Goal: Navigation & Orientation: Find specific page/section

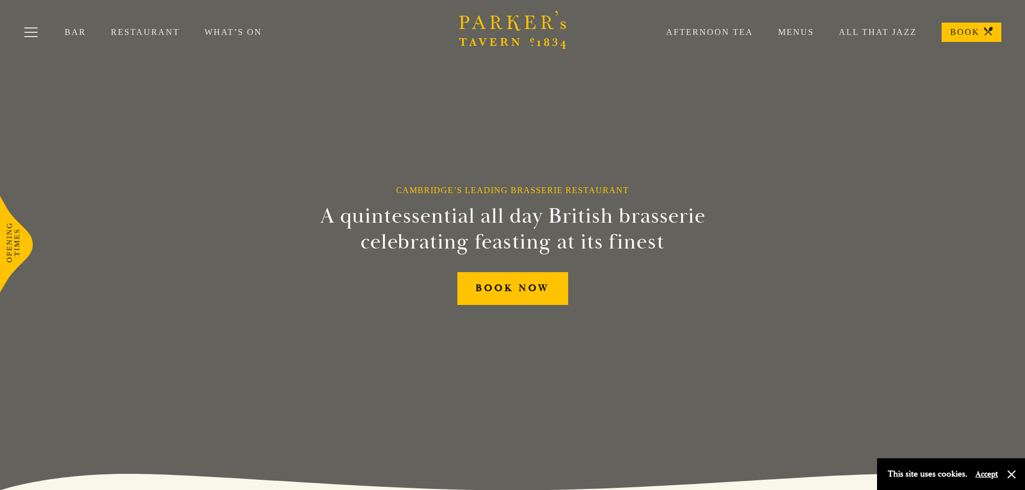
click at [803, 33] on link "Menus" at bounding box center [783, 32] width 61 height 11
click at [20, 32] on button "Toggle navigation" at bounding box center [31, 34] width 46 height 46
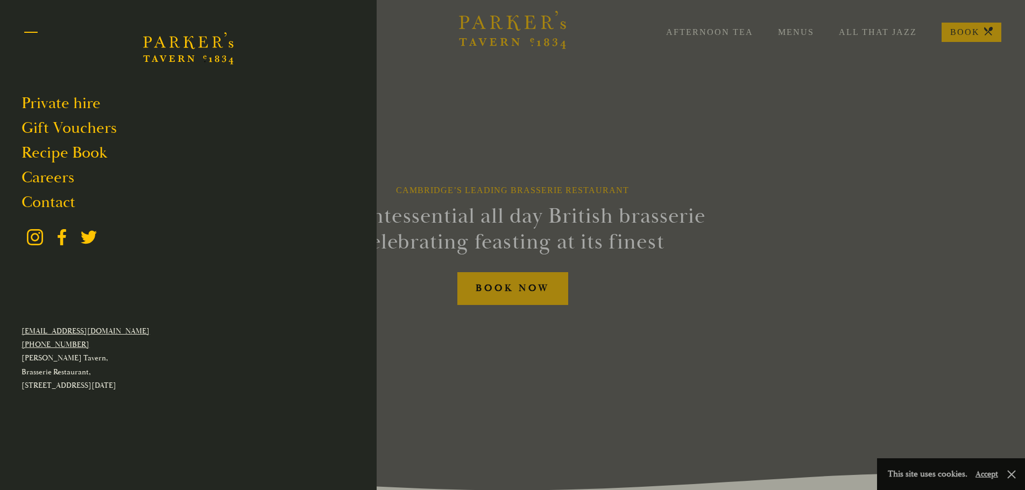
click at [33, 30] on button "Toggle navigation" at bounding box center [31, 34] width 46 height 46
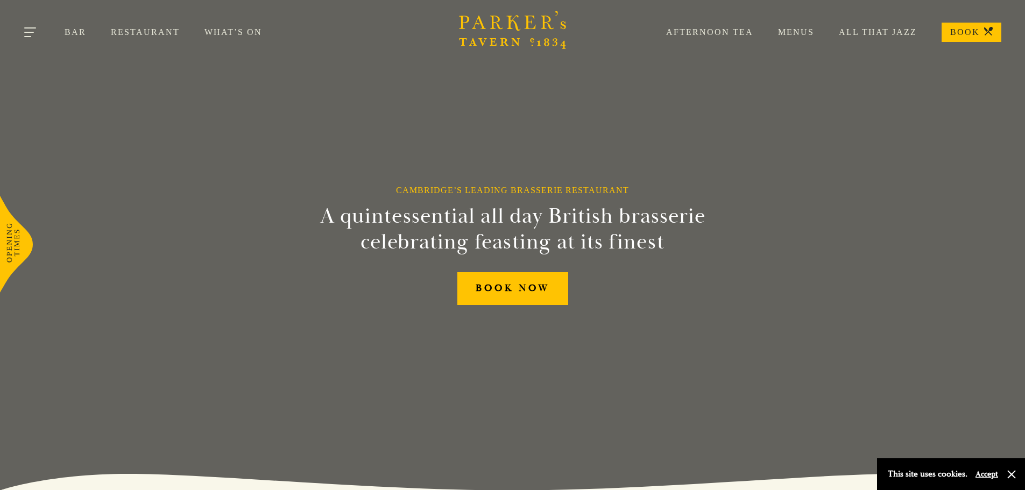
click at [37, 28] on button "Toggle navigation" at bounding box center [31, 34] width 46 height 46
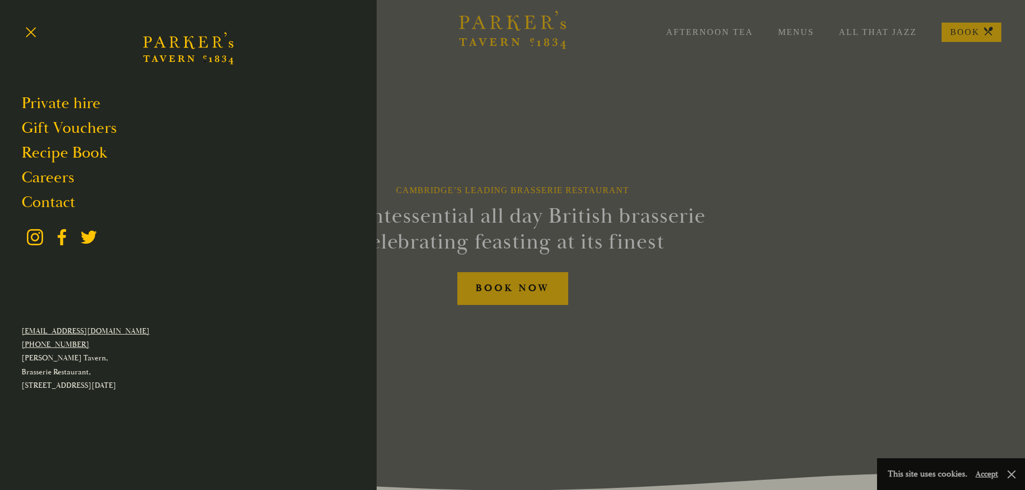
click at [604, 131] on div at bounding box center [512, 245] width 1025 height 490
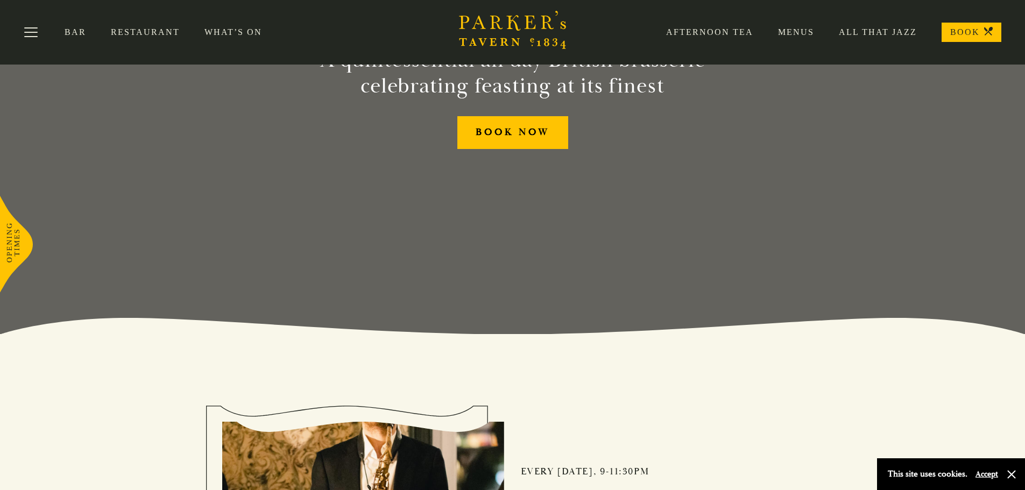
scroll to position [154, 0]
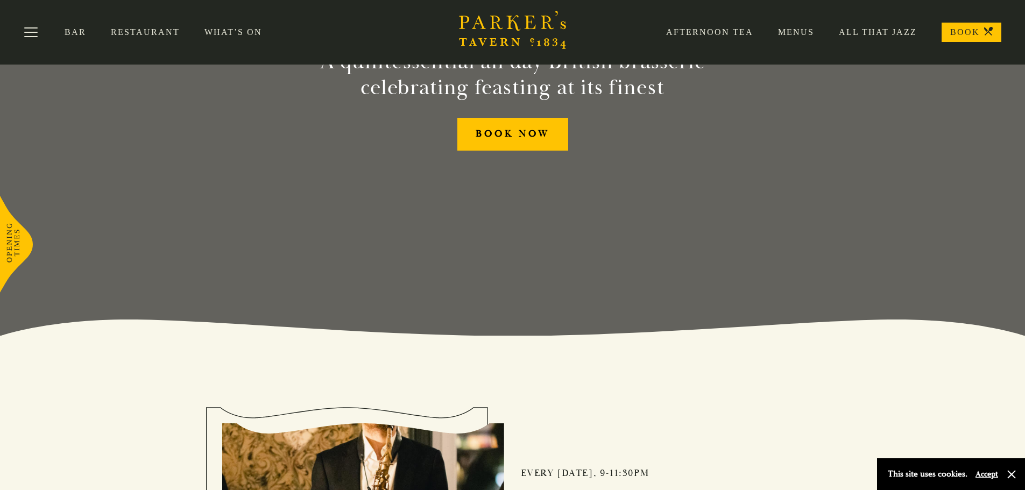
click at [242, 33] on link "What’s On" at bounding box center [245, 32] width 82 height 11
